Goal: Task Accomplishment & Management: Use online tool/utility

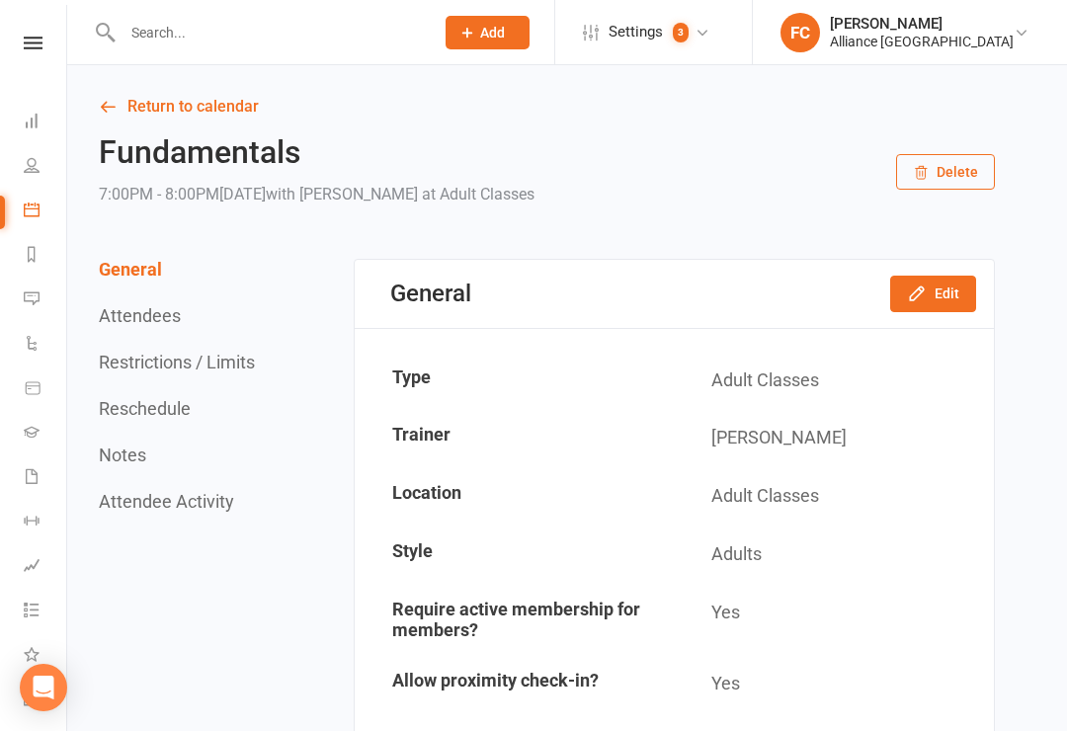
click at [38, 220] on link "Calendar" at bounding box center [46, 212] width 44 height 44
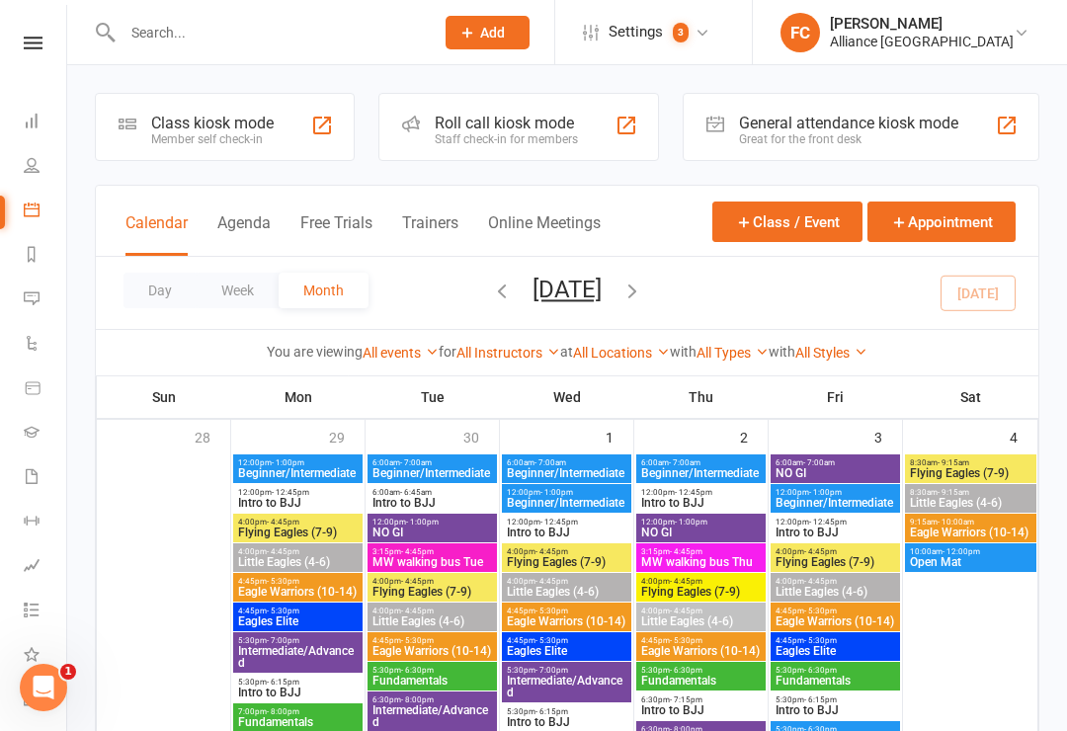
click at [571, 147] on div "Roll call kiosk mode Staff check-in for members" at bounding box center [518, 127] width 281 height 68
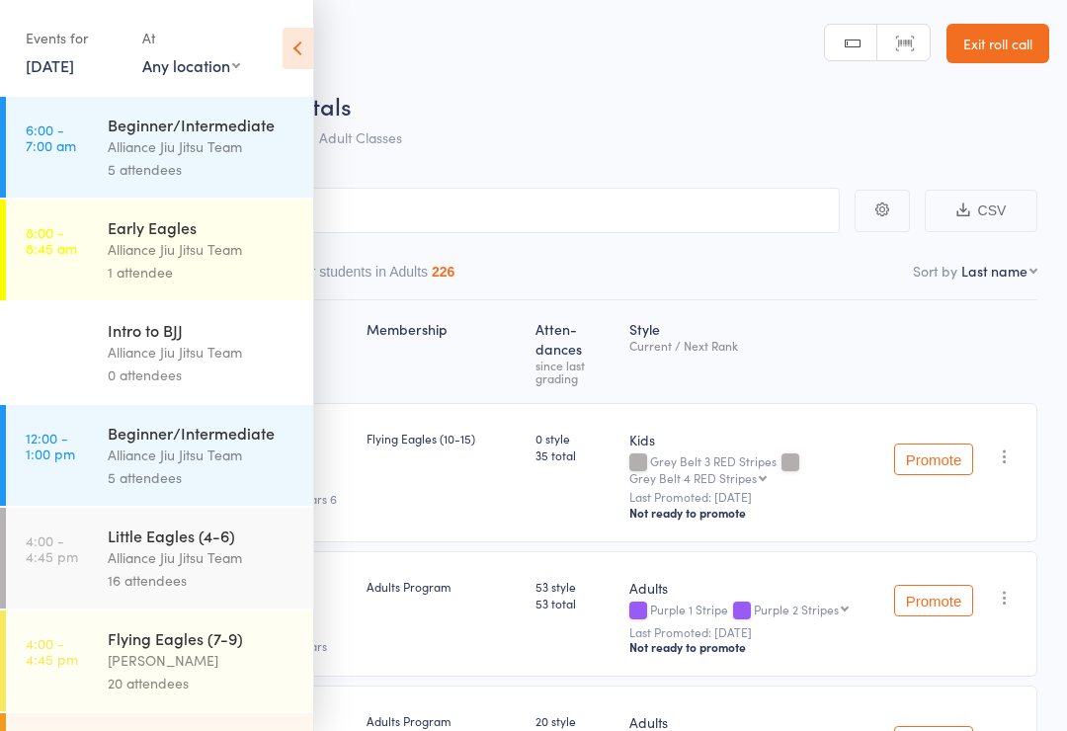
click at [307, 54] on icon at bounding box center [298, 48] width 31 height 41
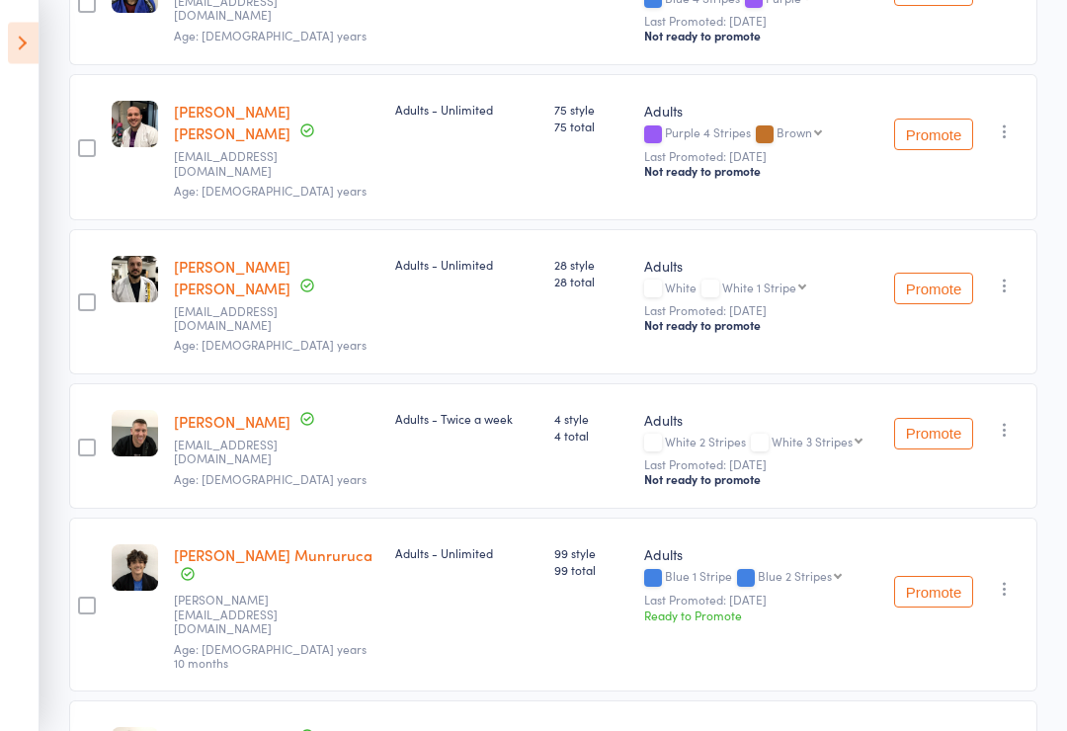
scroll to position [1368, 0]
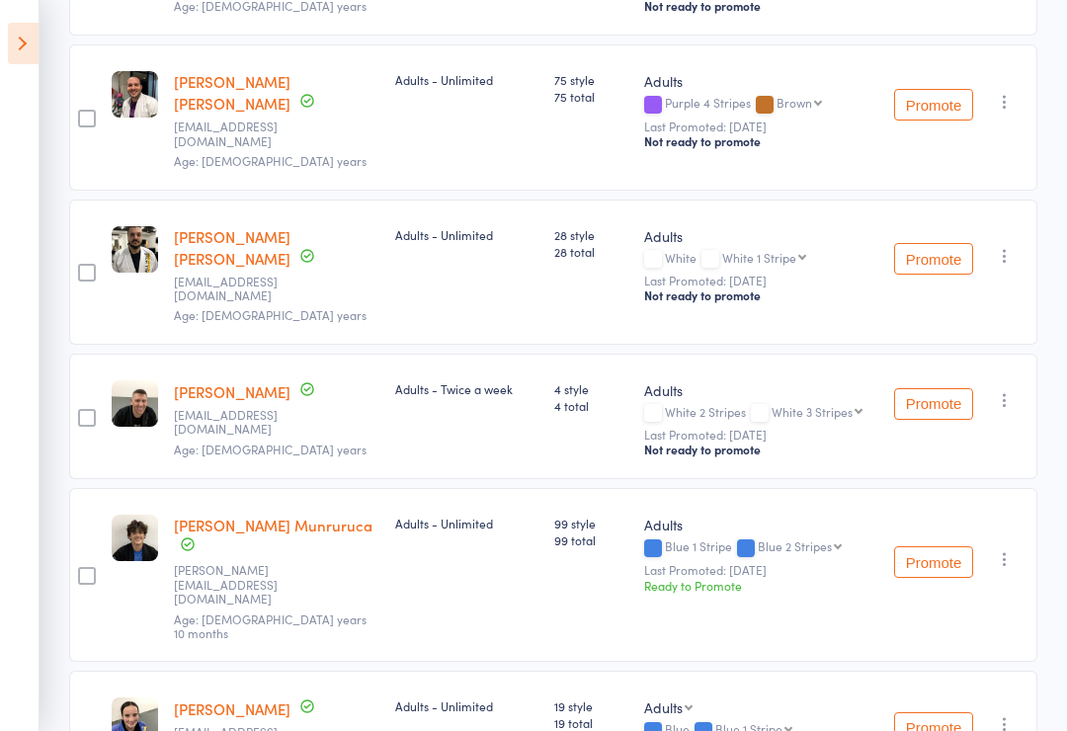
click at [676, 532] on div "Adults Blue 1 Stripe Blue 2 Stripes Blue 2 Stripes Blue 3 Stripes Blue 4 Stripe…" at bounding box center [761, 575] width 250 height 174
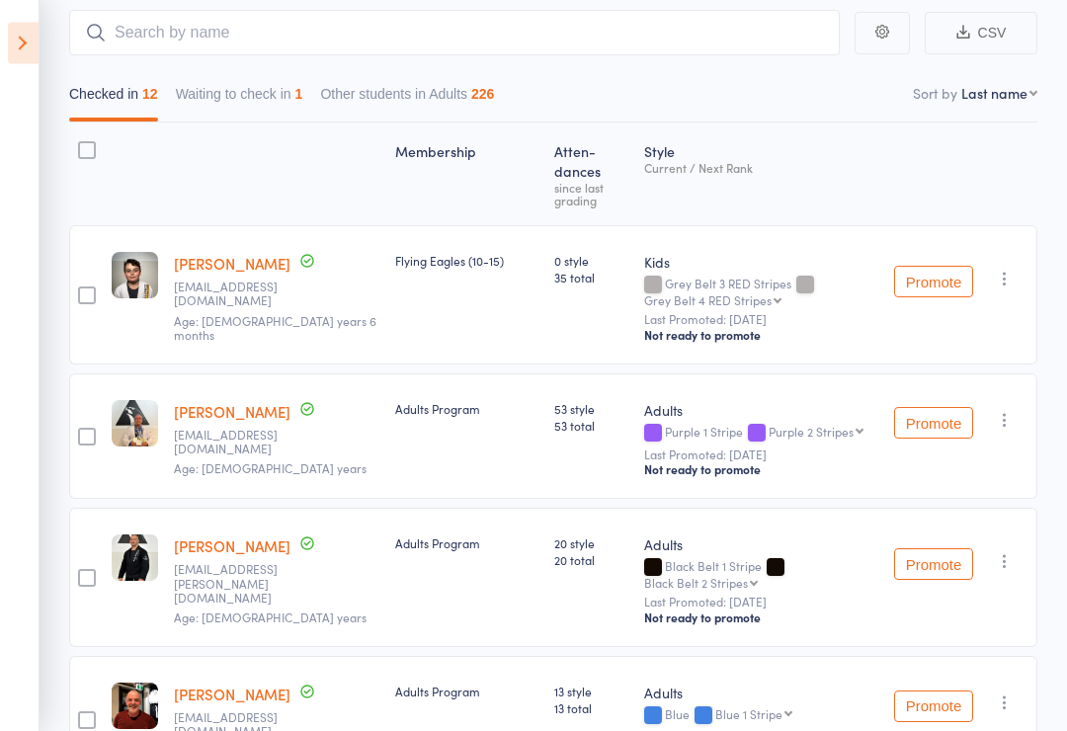
scroll to position [0, 0]
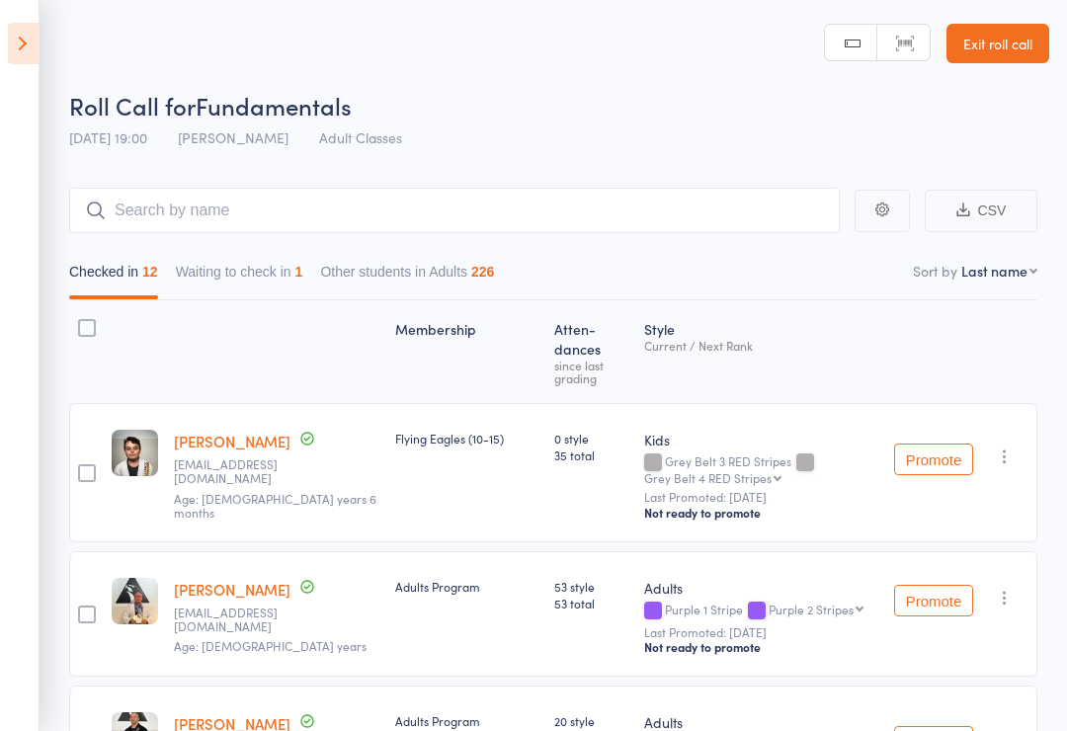
click at [1034, 275] on select "First name Last name Birthday [DATE]? Behind on payments? Check in time Next pa…" at bounding box center [999, 271] width 76 height 20
select select "9"
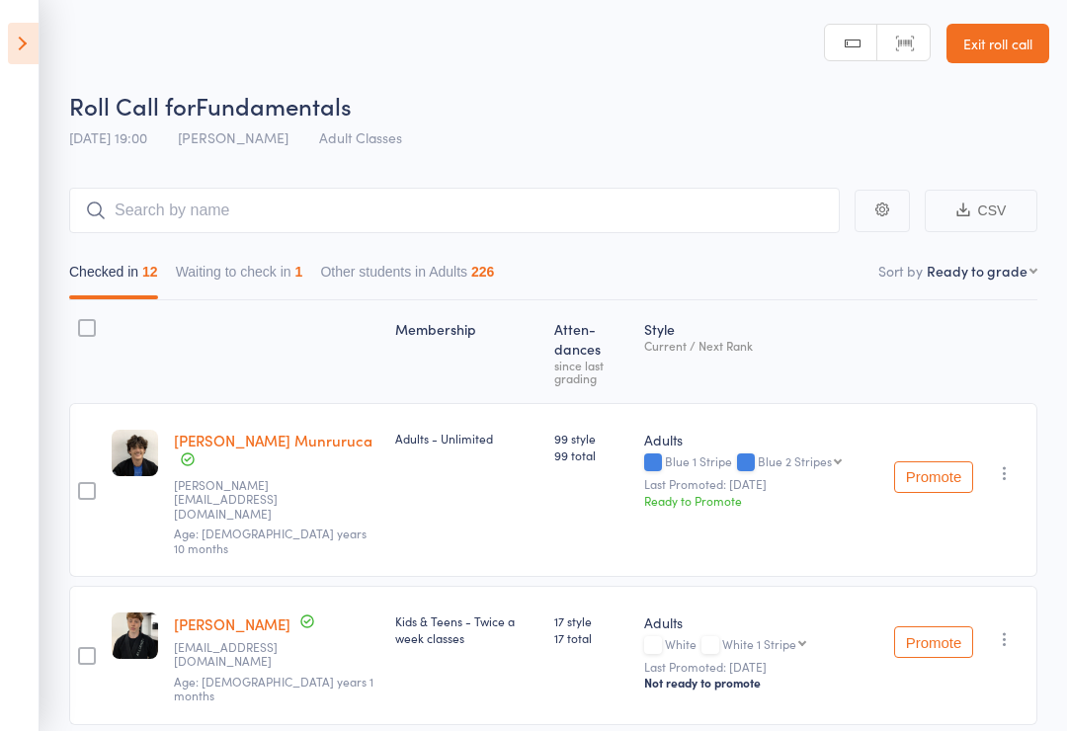
click at [1002, 42] on link "Exit roll call" at bounding box center [998, 44] width 103 height 40
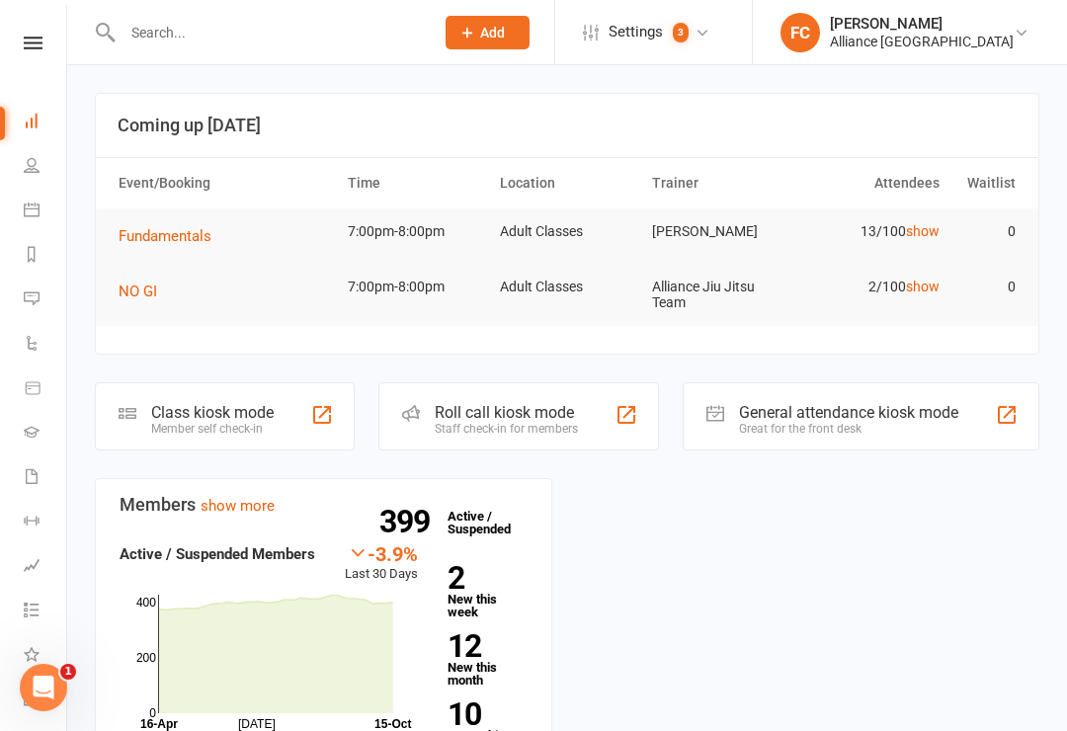
click at [26, 204] on icon at bounding box center [32, 210] width 16 height 16
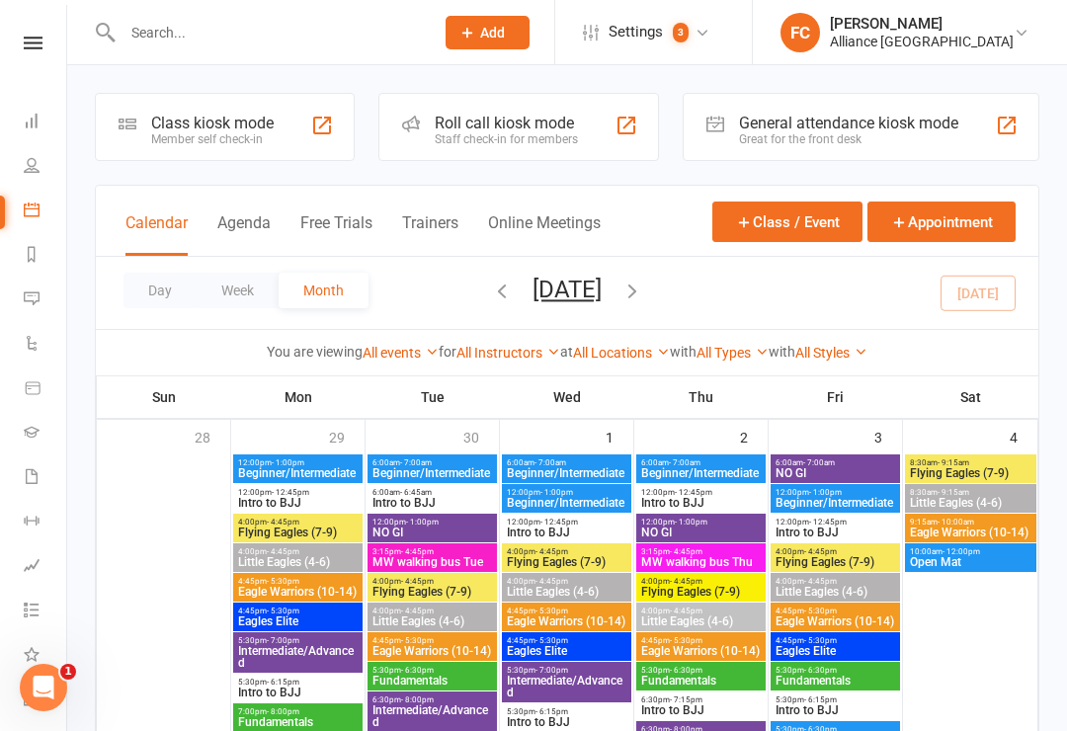
click at [186, 120] on div "Class kiosk mode" at bounding box center [212, 123] width 123 height 19
